Goal: Task Accomplishment & Management: Complete application form

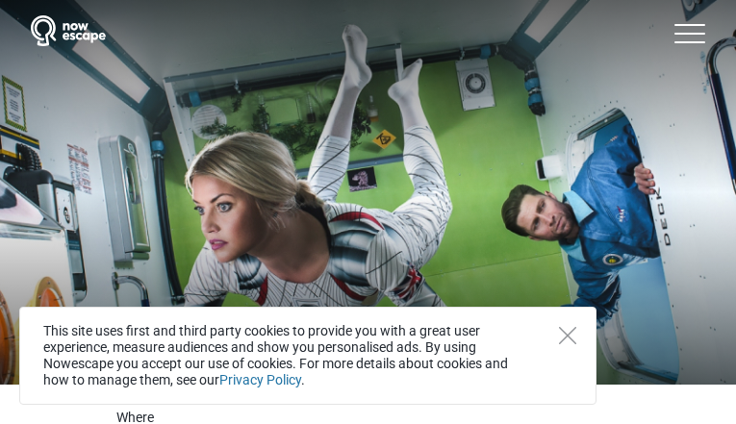
type input "[EMAIL_ADDRESS][DOMAIN_NAME]"
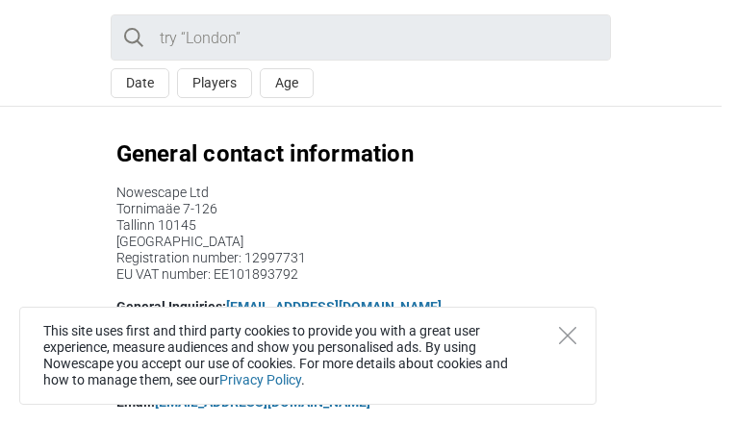
type input "[EMAIL_ADDRESS][DOMAIN_NAME]"
type input "XieFRmxVnddmnepR"
type input "NPxeyWSyYQmts"
checkbox input "false"
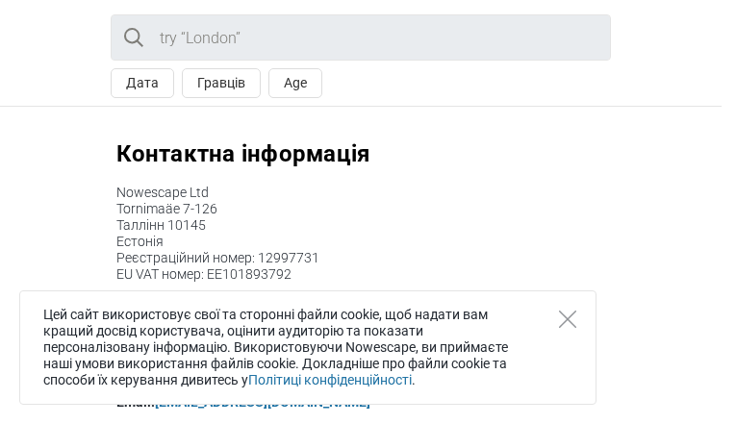
type input "[EMAIL_ADDRESS][DOMAIN_NAME]"
type input "GrHjUAqtw"
type input "oJDXTdWbg"
checkbox input "false"
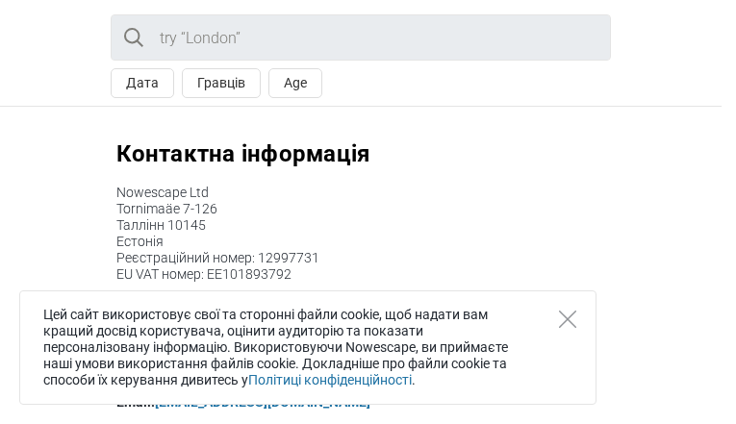
type input "[EMAIL_ADDRESS][DOMAIN_NAME]"
type input "JipMtwhvzh"
type input "TxldQDFG"
checkbox input "false"
type input "[EMAIL_ADDRESS][DOMAIN_NAME]"
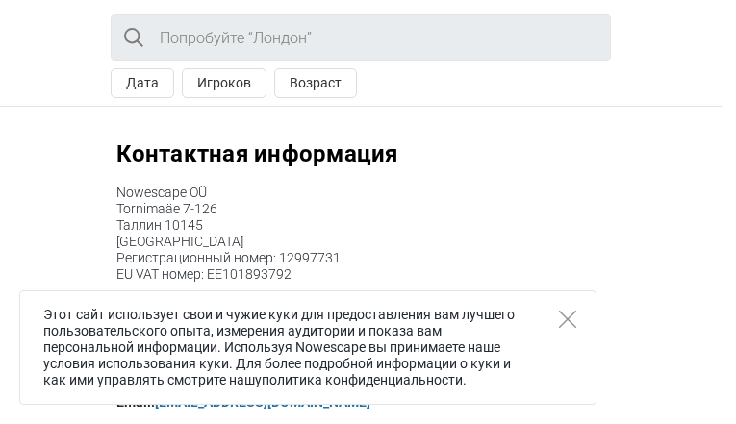
type input "[EMAIL_ADDRESS][DOMAIN_NAME]"
type input "PzBwmbbXdxIbDrAL"
type input "xsJKHZuwLxUSB"
checkbox input "false"
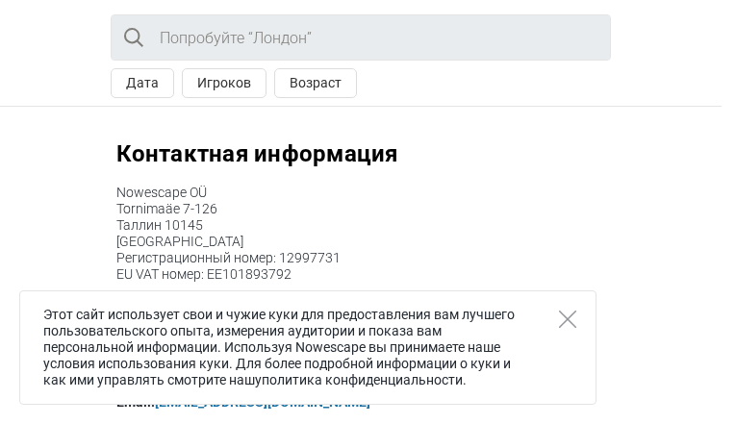
type input "[EMAIL_ADDRESS][DOMAIN_NAME]"
type input "GccuzwEUfGgK"
type input "RqXfZAIVblGO"
checkbox input "false"
type input "[EMAIL_ADDRESS][DOMAIN_NAME]"
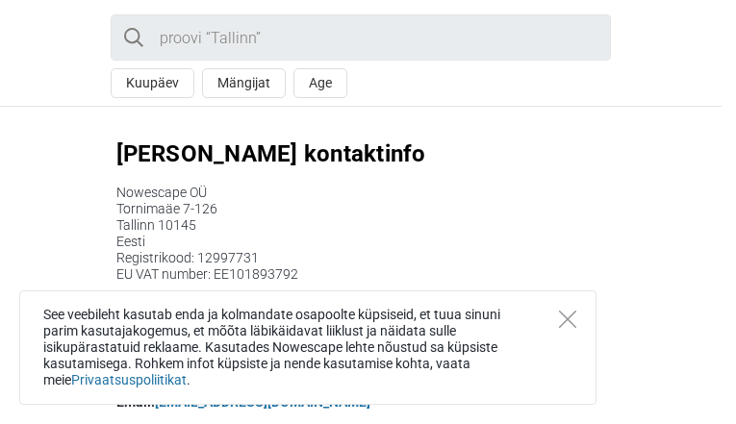
type input "[EMAIL_ADDRESS][DOMAIN_NAME]"
type input "iMwdmrUGCemxDf"
type input "LimDQhawCkCn"
checkbox input "false"
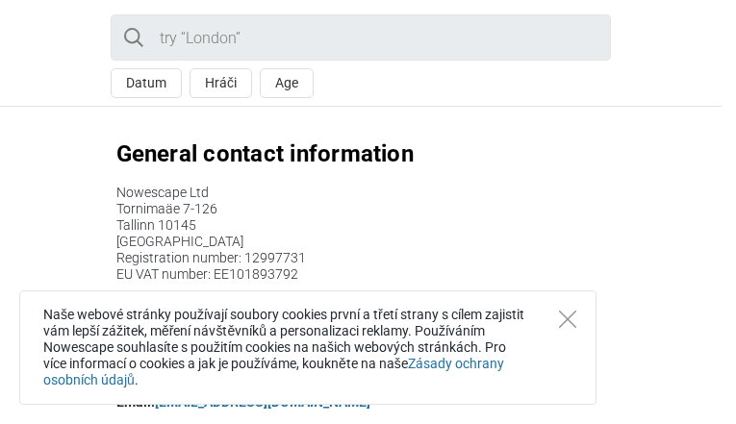
type input "[EMAIL_ADDRESS][DOMAIN_NAME]"
type input "YUotKbNBaL"
type input "VFRZkrsnIrDgleB"
checkbox input "false"
type input "[EMAIL_ADDRESS][DOMAIN_NAME]"
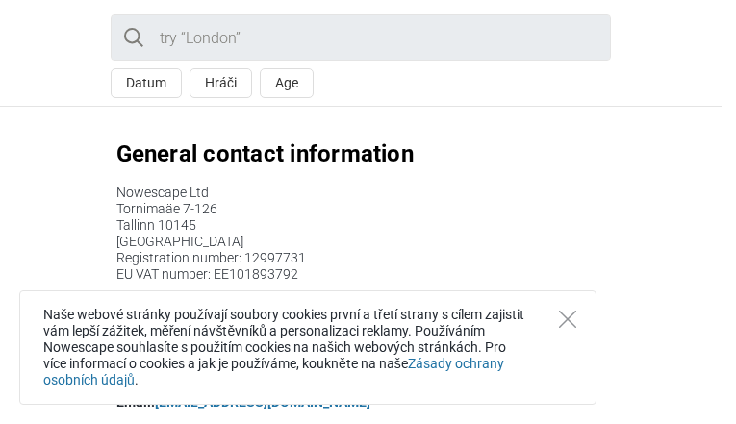
type input "[EMAIL_ADDRESS][DOMAIN_NAME]"
type input "PGOUeLxLiqDT"
type input "pGIujiIYSNd"
checkbox input "false"
type input "[EMAIL_ADDRESS][DOMAIN_NAME]"
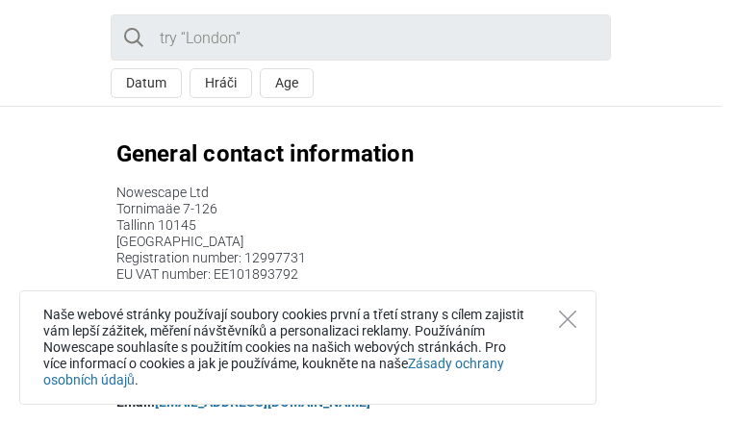
type input "[EMAIL_ADDRESS][DOMAIN_NAME]"
type input "ylvSvprRHvsHFb"
type input "ruElxqmmRZxO"
checkbox input "false"
type input "[EMAIL_ADDRESS][DOMAIN_NAME]"
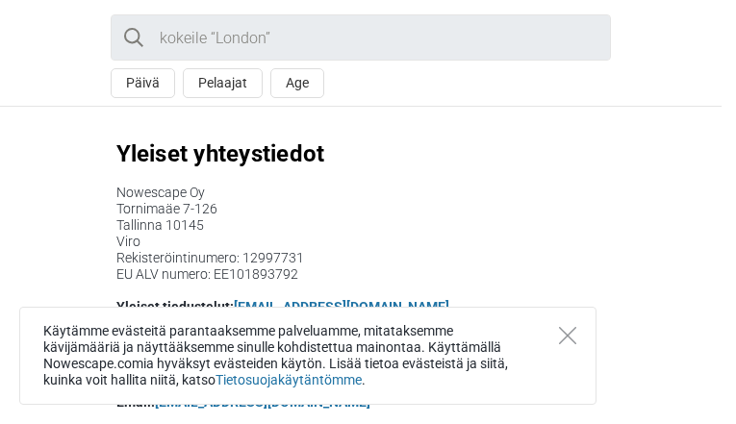
type input "[EMAIL_ADDRESS][DOMAIN_NAME]"
type input "UmIJxydVJVEBfnE"
type input "ohhDhDIQBsHMMn"
checkbox input "false"
type input "[EMAIL_ADDRESS][DOMAIN_NAME]"
